Goal: Transaction & Acquisition: Subscribe to service/newsletter

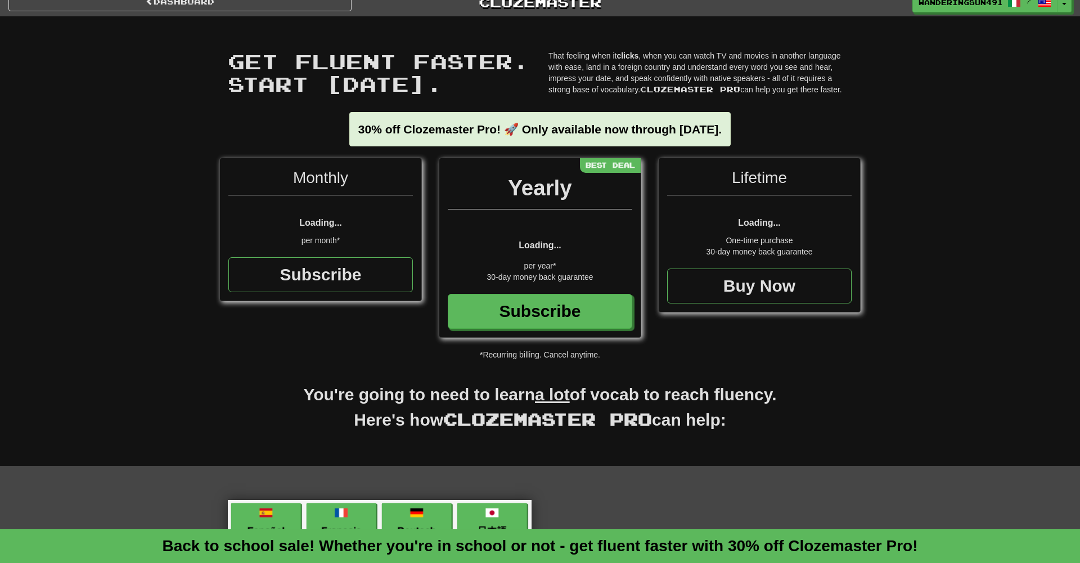
scroll to position [17, 0]
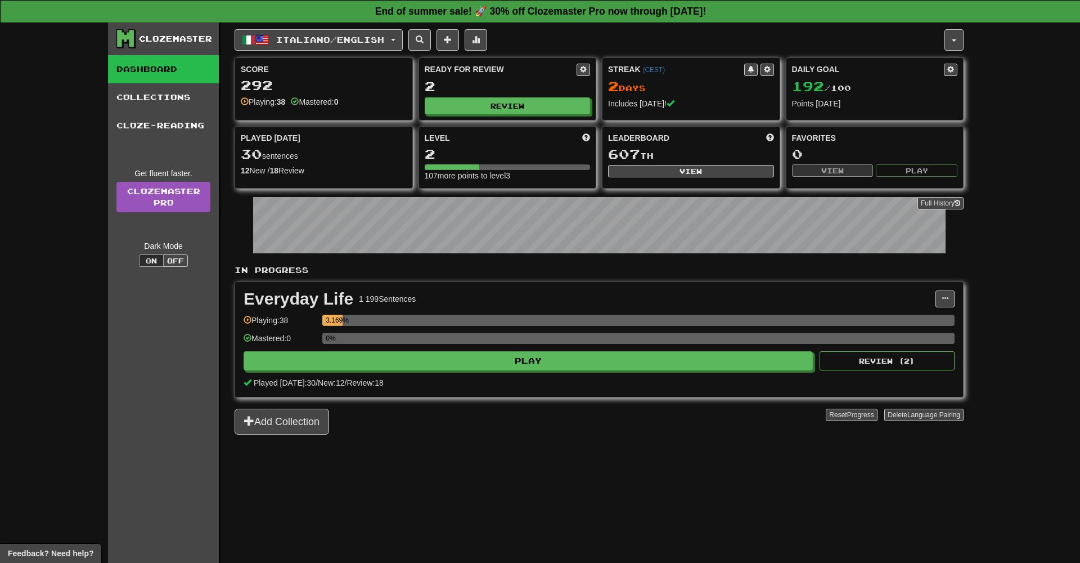
click at [507, 16] on strong "End of summer sale! 🚀 30% off Clozemaster Pro now through [DATE]!" at bounding box center [540, 11] width 331 height 11
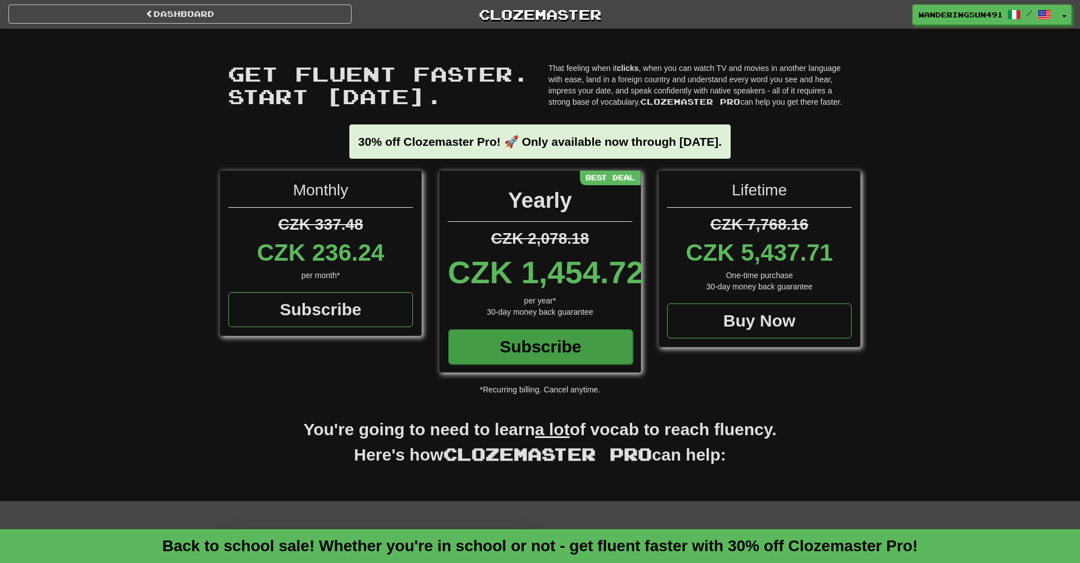
click at [536, 348] on div "Subscribe" at bounding box center [540, 346] width 185 height 35
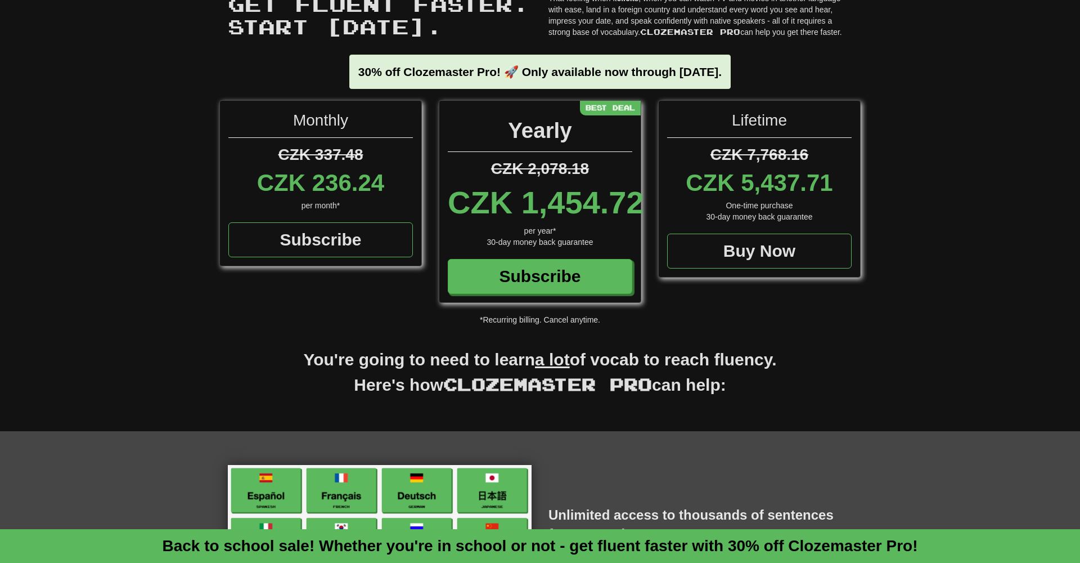
scroll to position [77, 0]
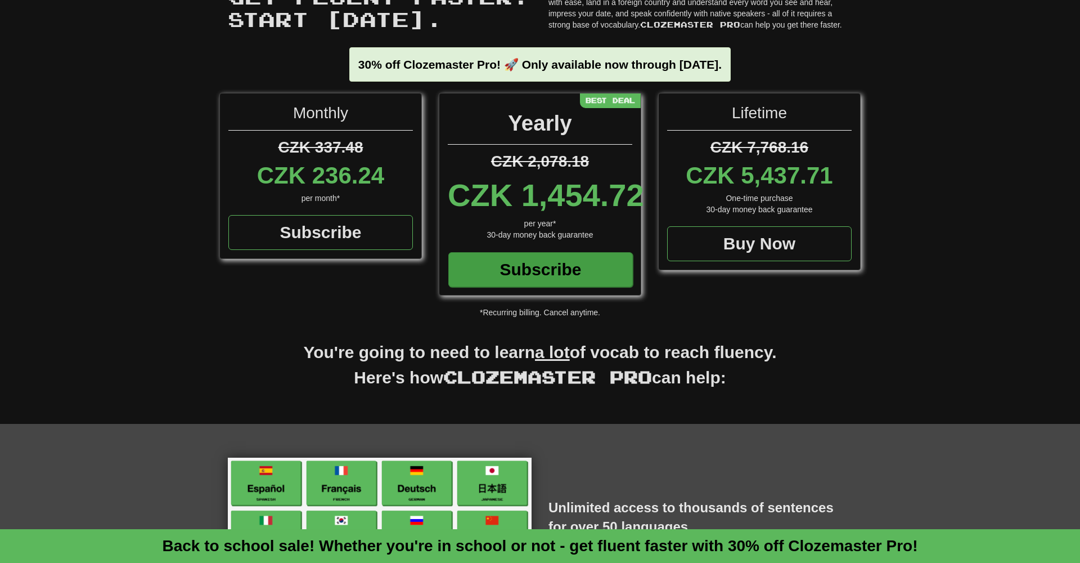
click at [562, 267] on div "Subscribe" at bounding box center [540, 269] width 185 height 35
click at [579, 267] on div "Subscribe" at bounding box center [540, 269] width 185 height 35
